Goal: Task Accomplishment & Management: Use online tool/utility

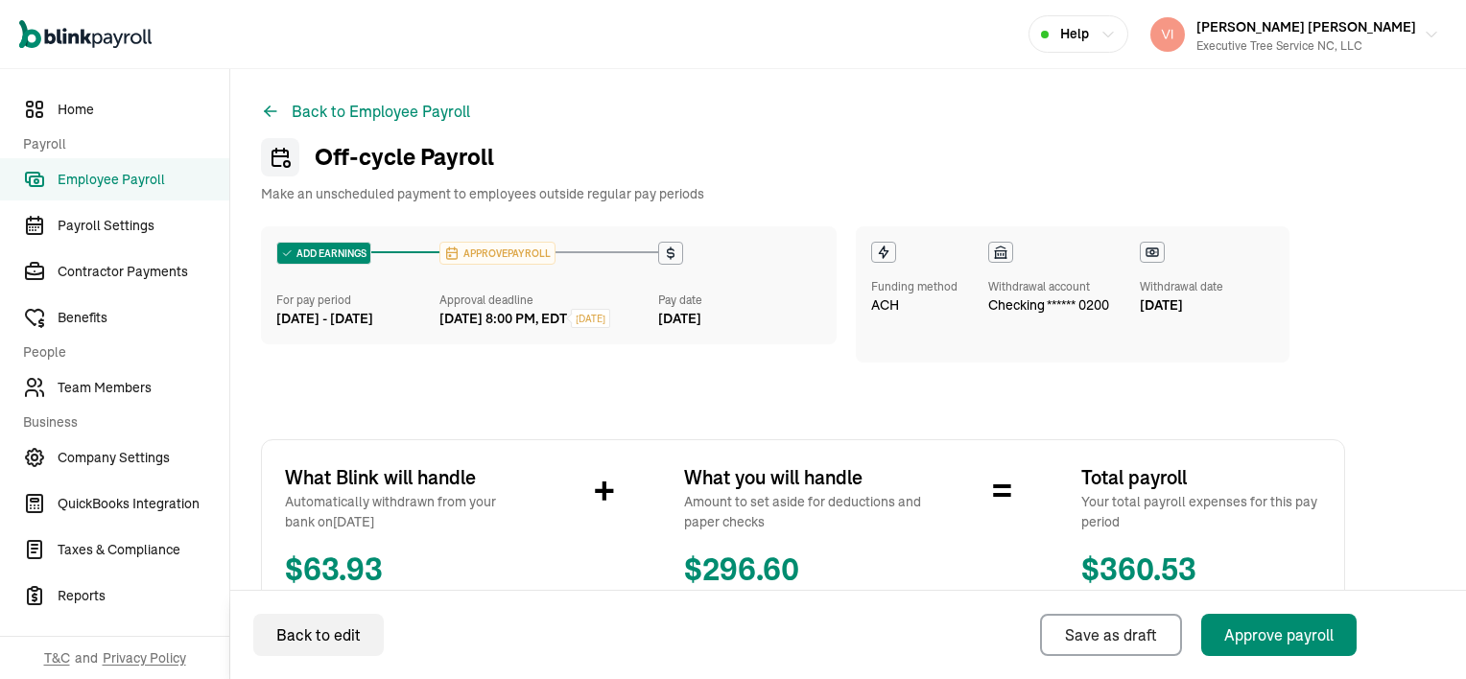
scroll to position [468, 0]
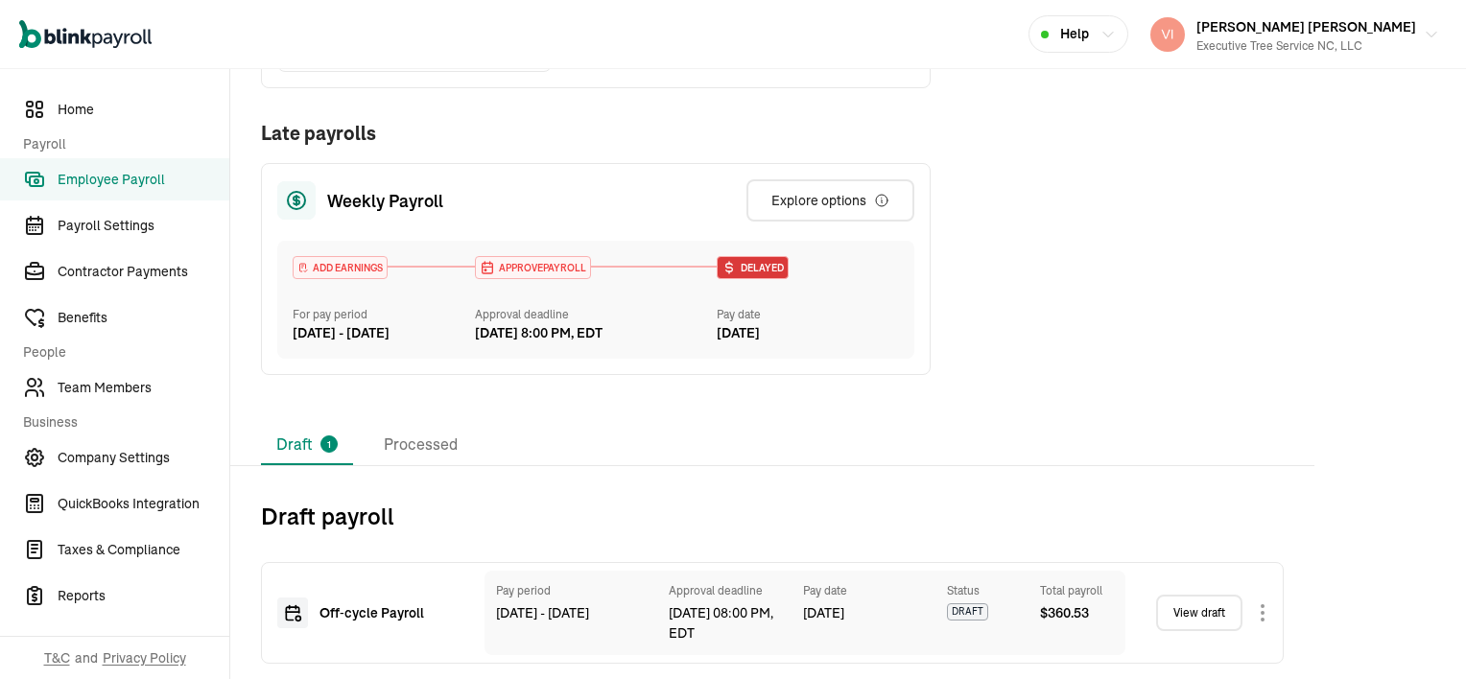
scroll to position [388, 0]
click at [1216, 611] on link "View draft" at bounding box center [1199, 613] width 86 height 36
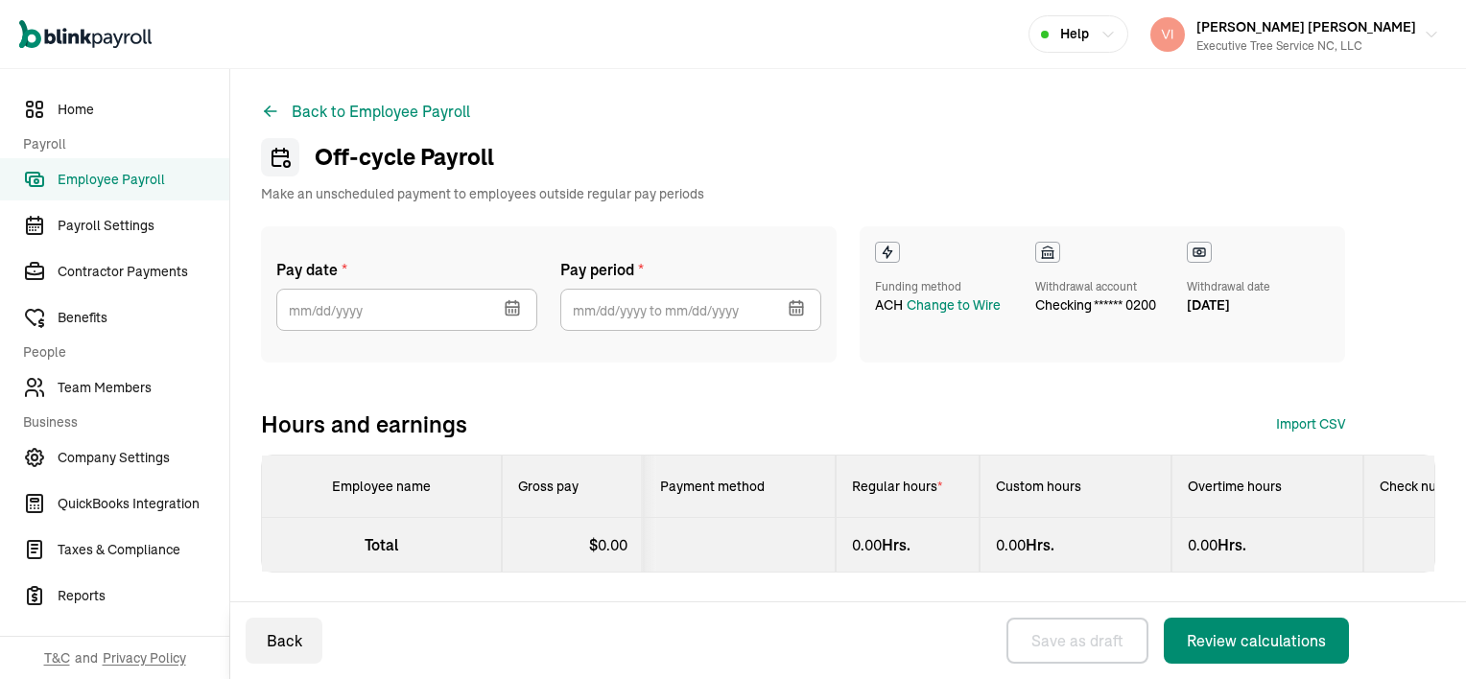
select select "manual"
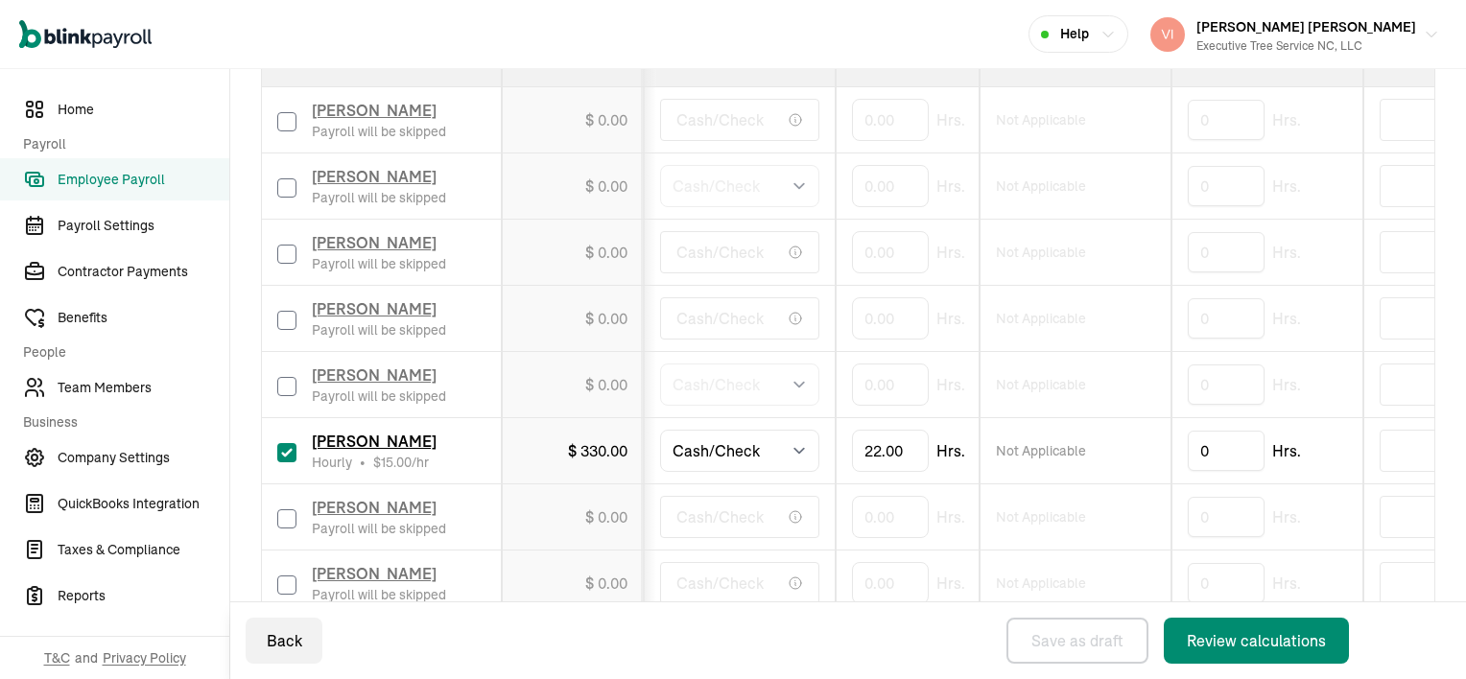
scroll to position [480, 0]
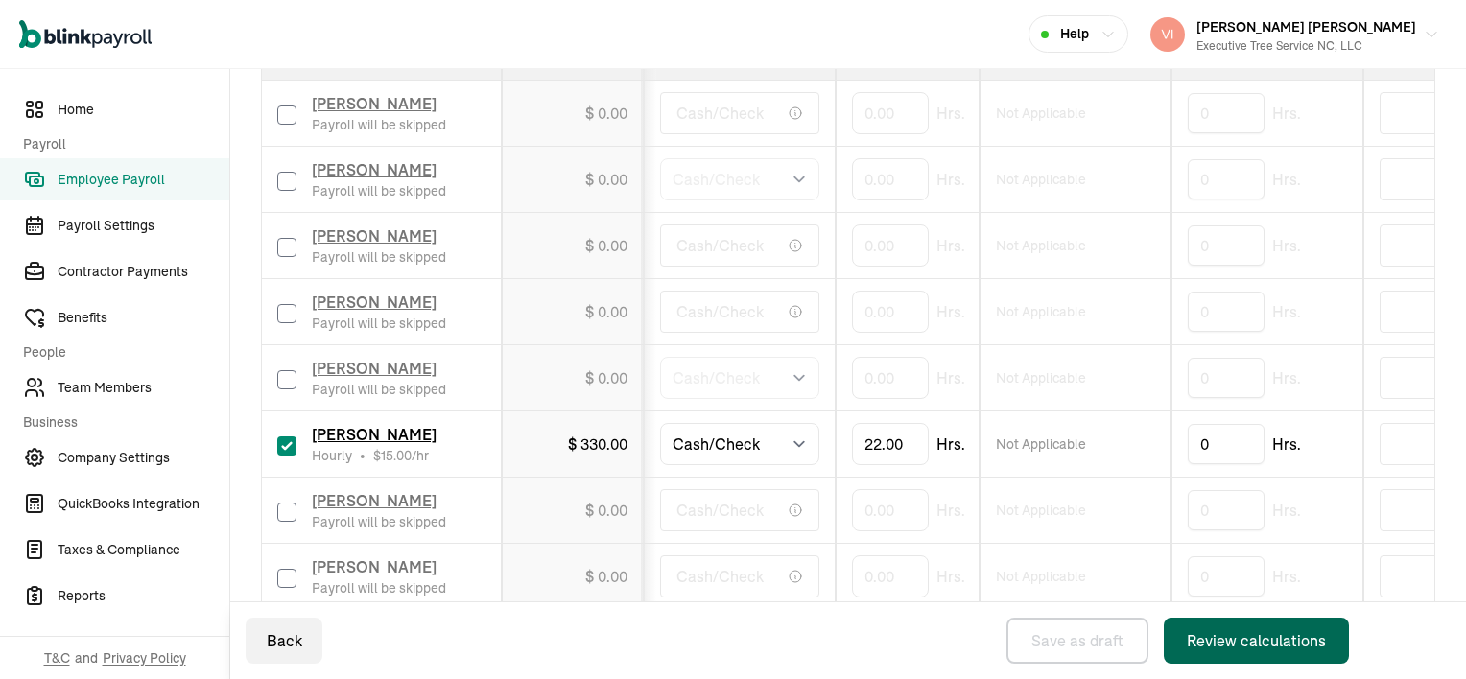
click at [1301, 639] on div "Review calculations" at bounding box center [1256, 641] width 139 height 23
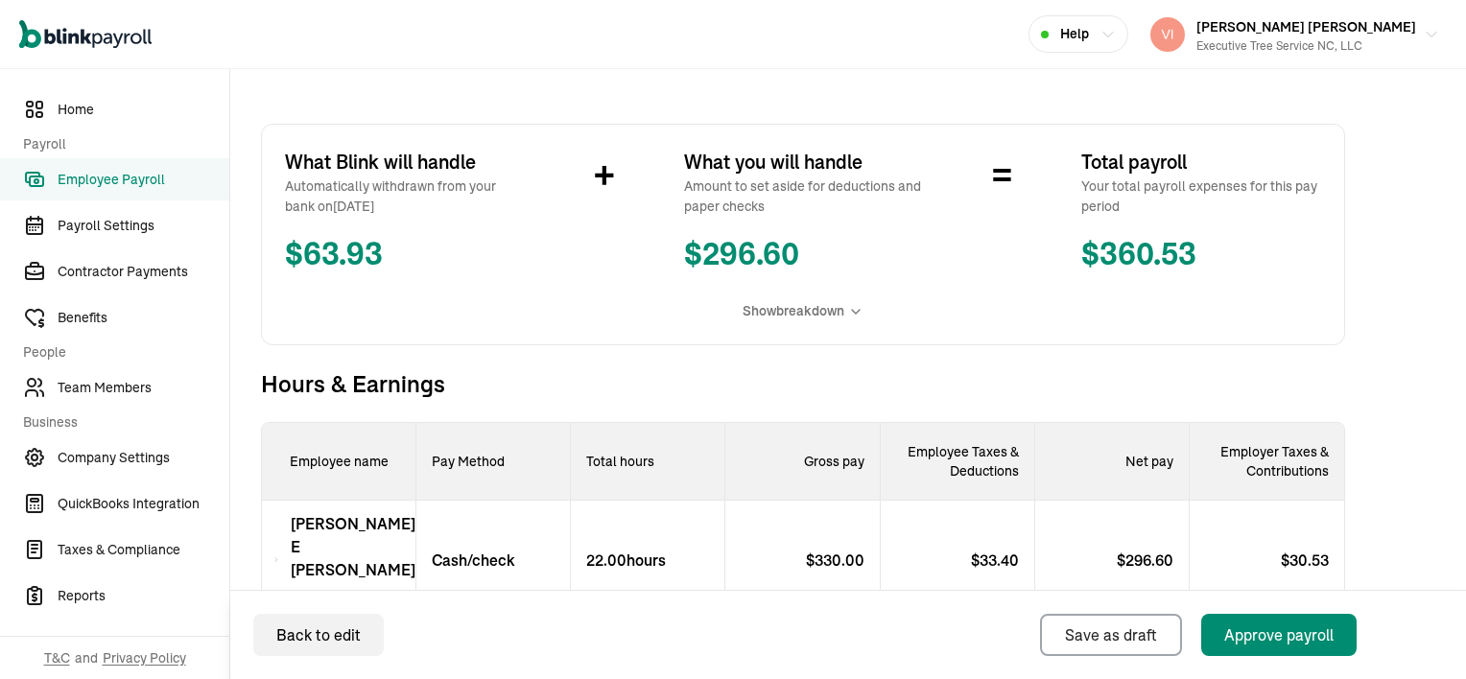
scroll to position [468, 0]
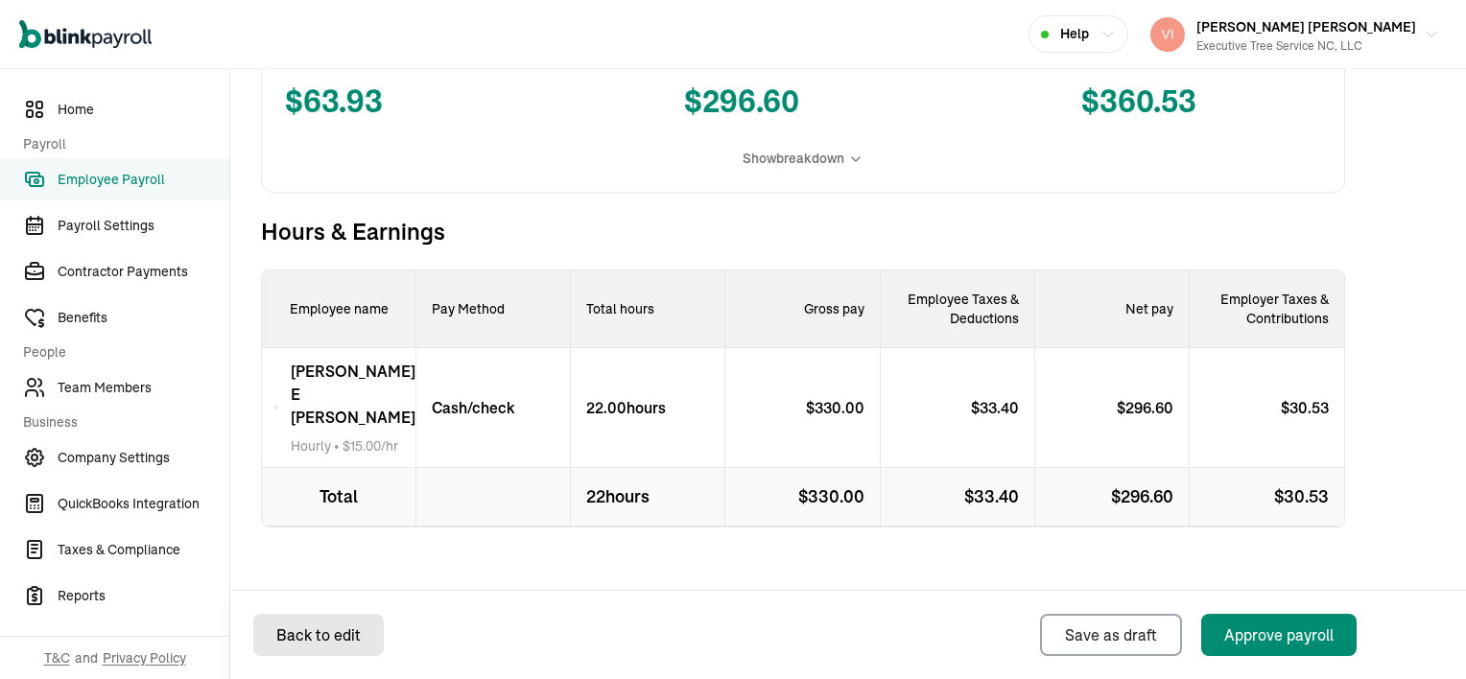
select select "manual"
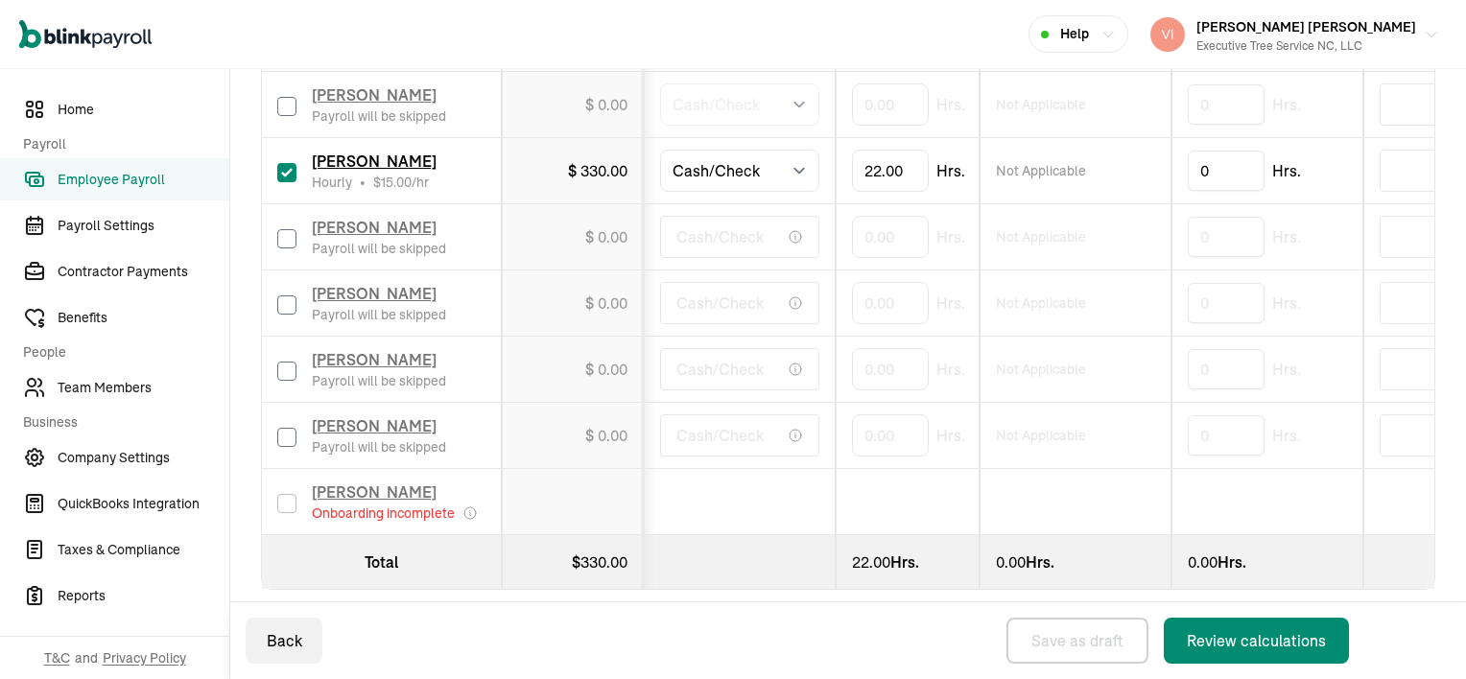
scroll to position [783, 0]
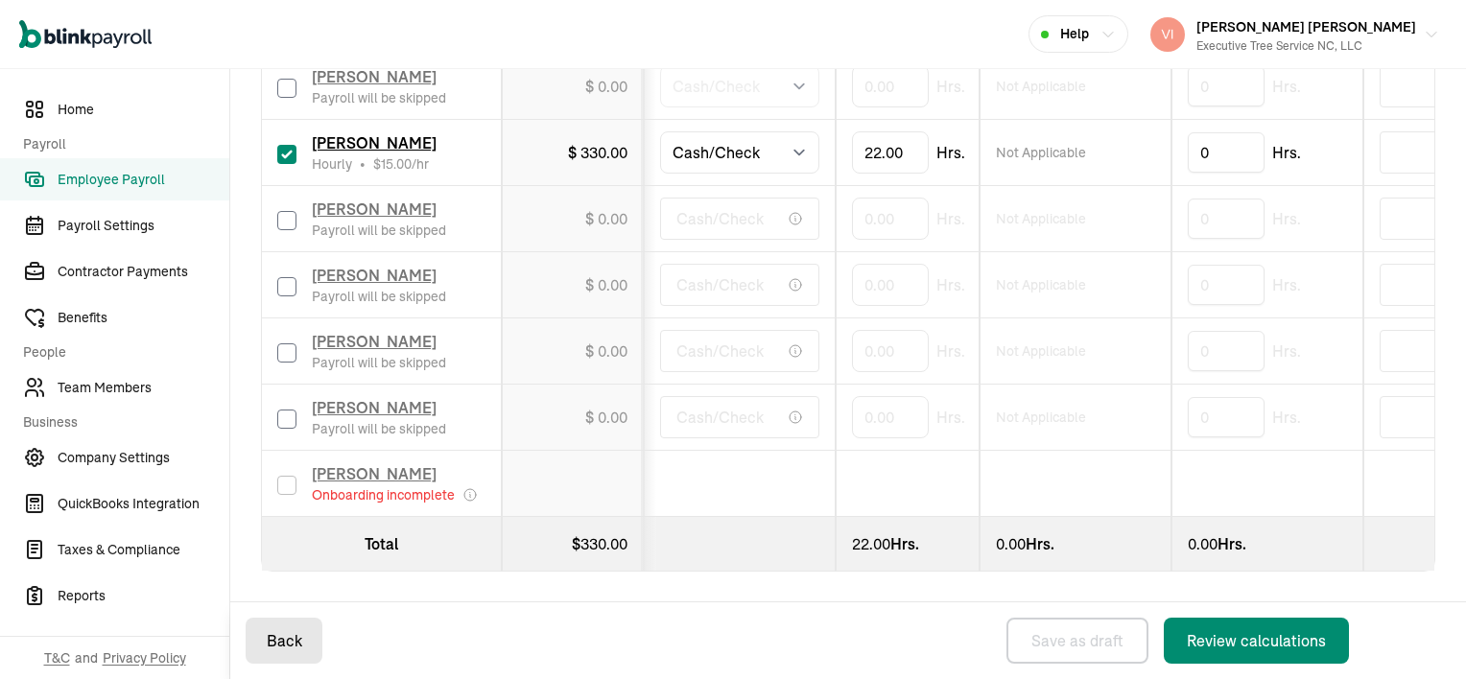
select select "manual"
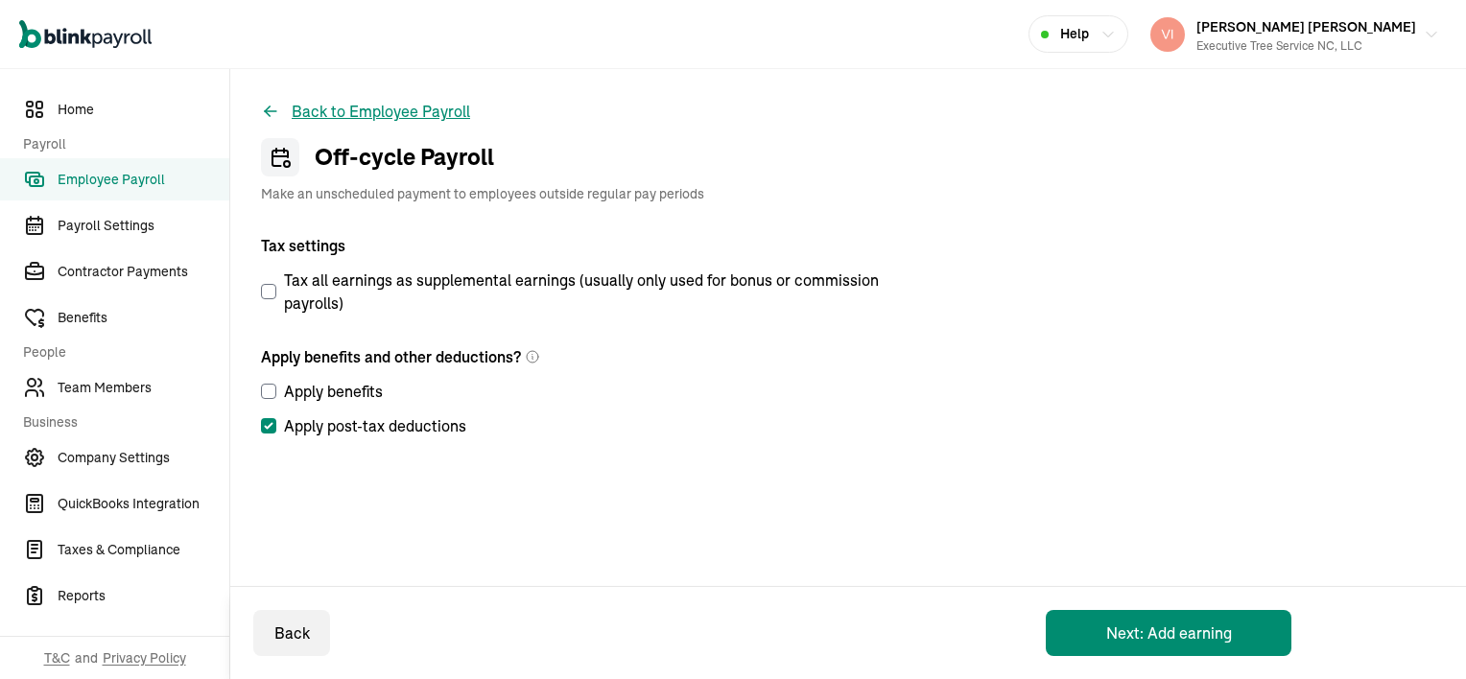
click at [328, 114] on button "Back to Employee Payroll" at bounding box center [365, 111] width 209 height 23
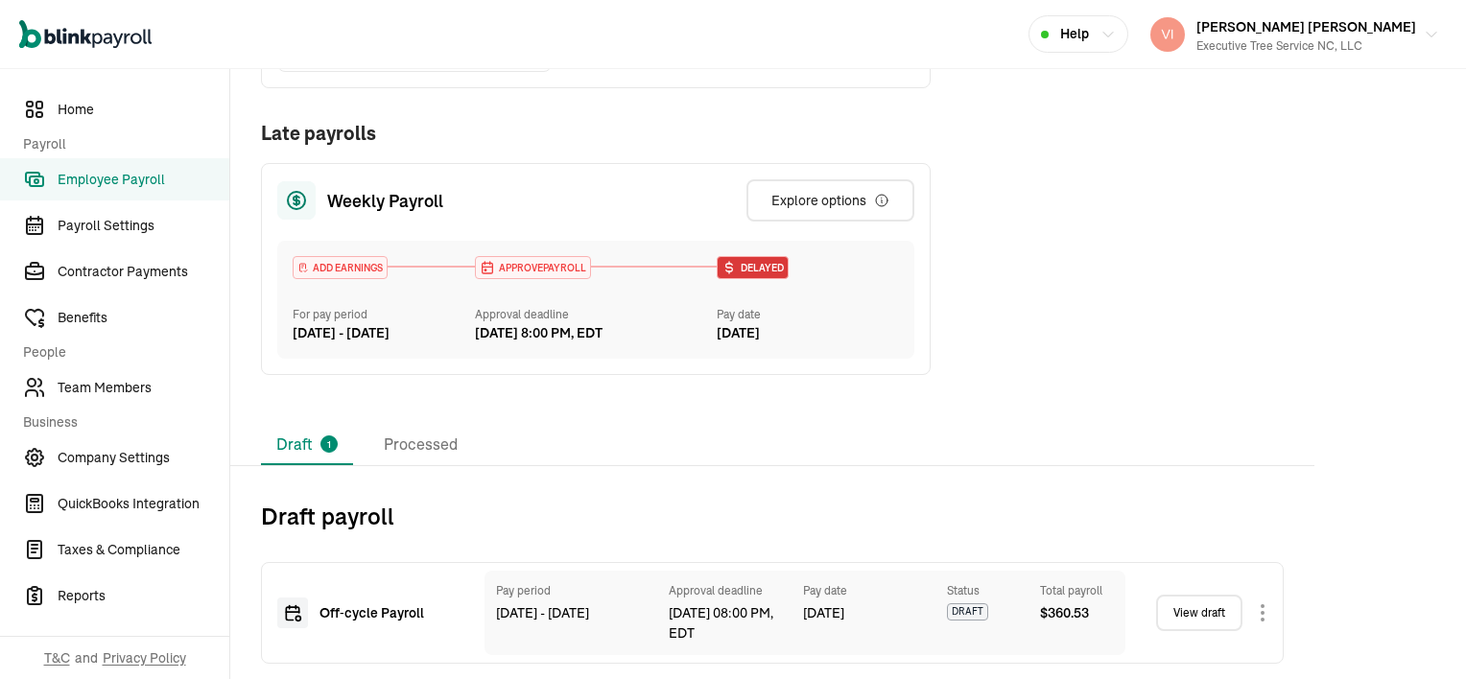
scroll to position [388, 0]
